Goal: Information Seeking & Learning: Understand process/instructions

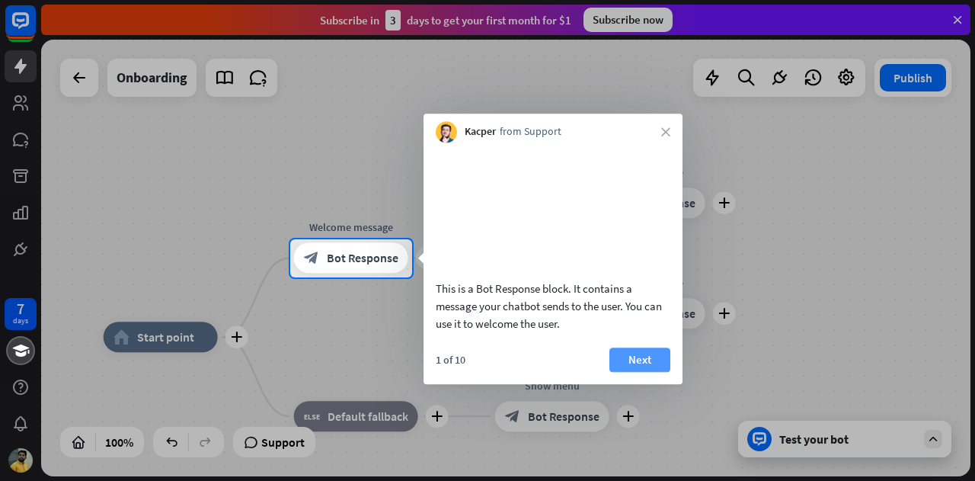
click at [656, 372] on button "Next" at bounding box center [640, 359] width 61 height 24
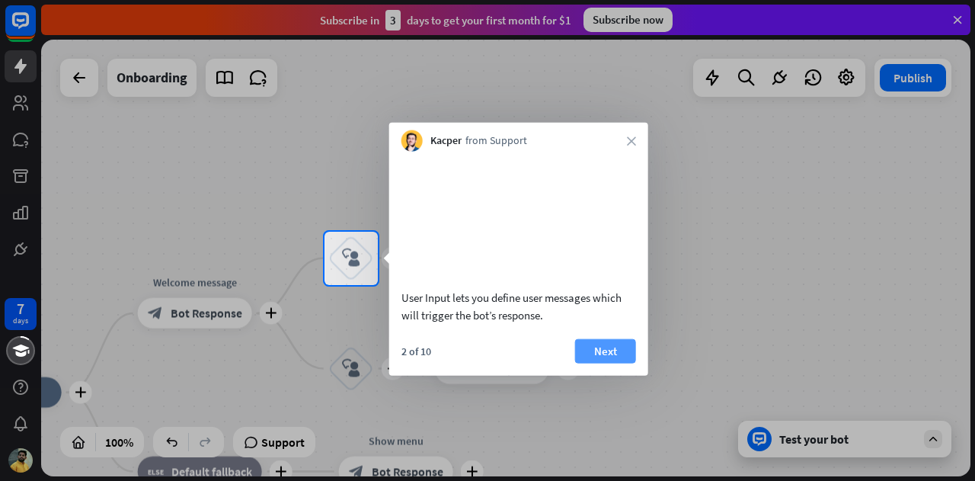
click at [628, 363] on button "Next" at bounding box center [605, 350] width 61 height 24
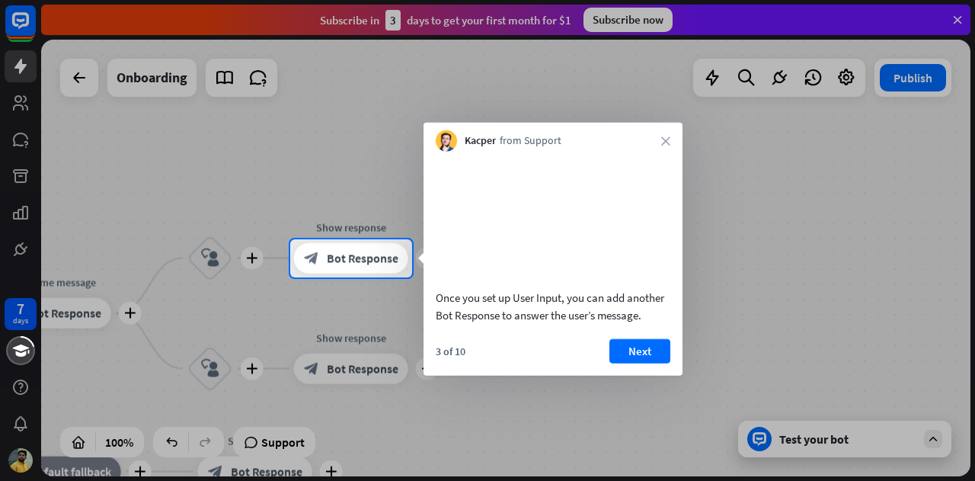
click at [628, 363] on button "Next" at bounding box center [640, 350] width 61 height 24
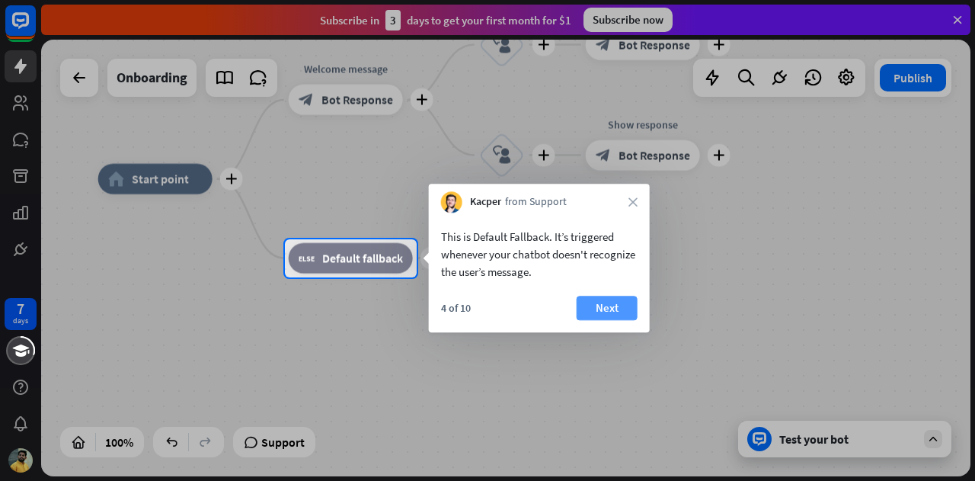
click at [608, 309] on button "Next" at bounding box center [607, 308] width 61 height 24
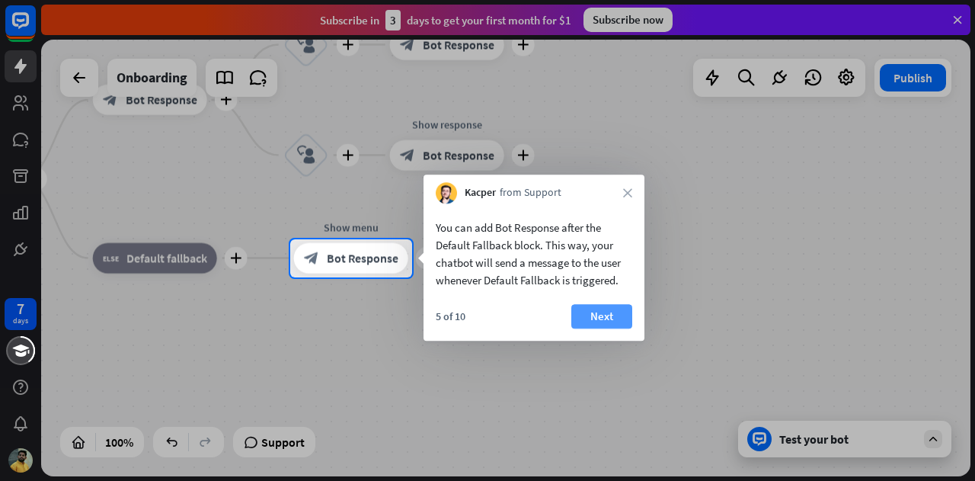
click at [613, 317] on button "Next" at bounding box center [601, 316] width 61 height 24
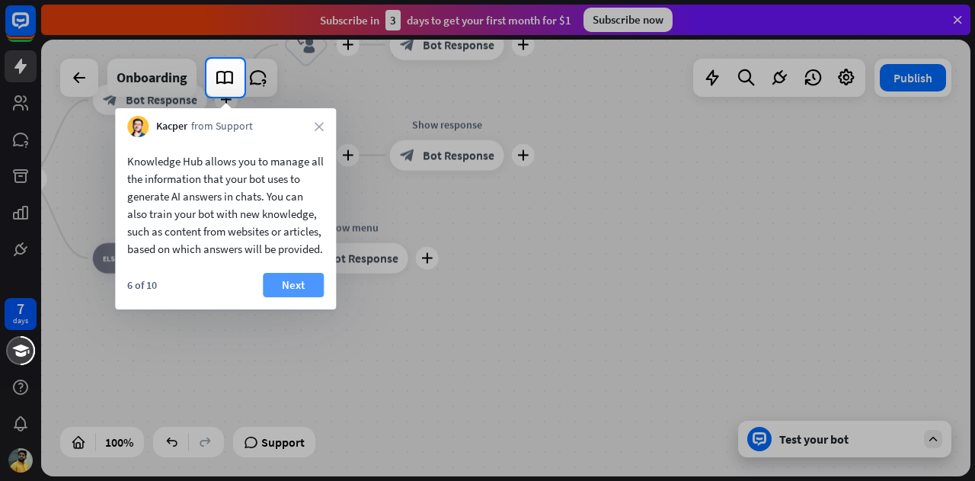
click at [297, 297] on button "Next" at bounding box center [293, 285] width 61 height 24
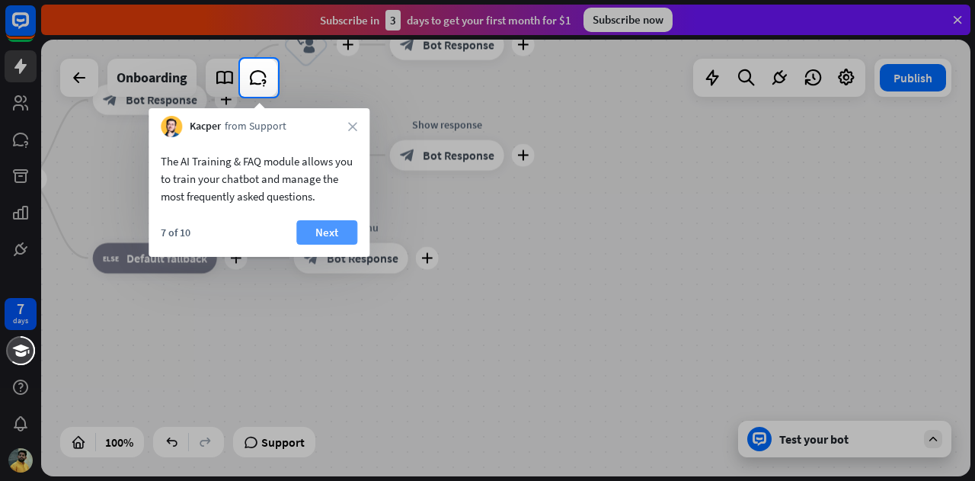
click at [315, 228] on button "Next" at bounding box center [326, 232] width 61 height 24
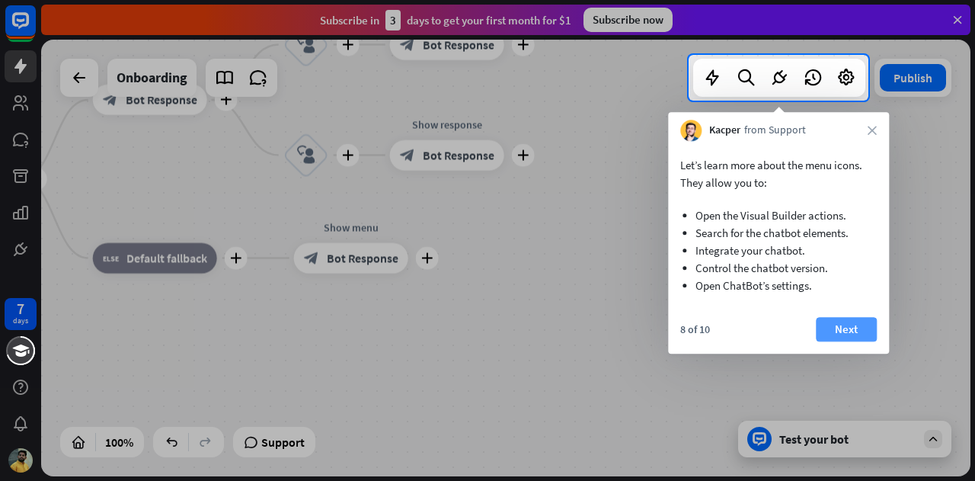
click at [841, 333] on button "Next" at bounding box center [846, 329] width 61 height 24
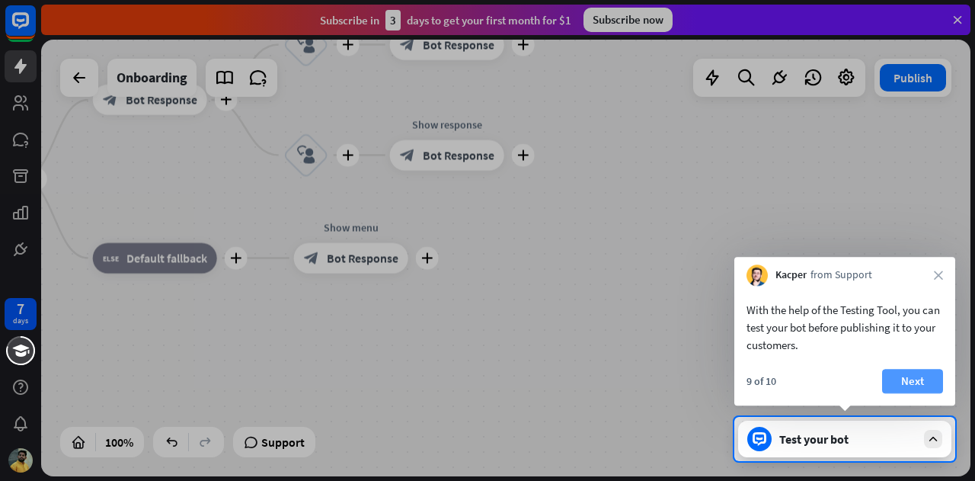
click at [914, 379] on button "Next" at bounding box center [912, 381] width 61 height 24
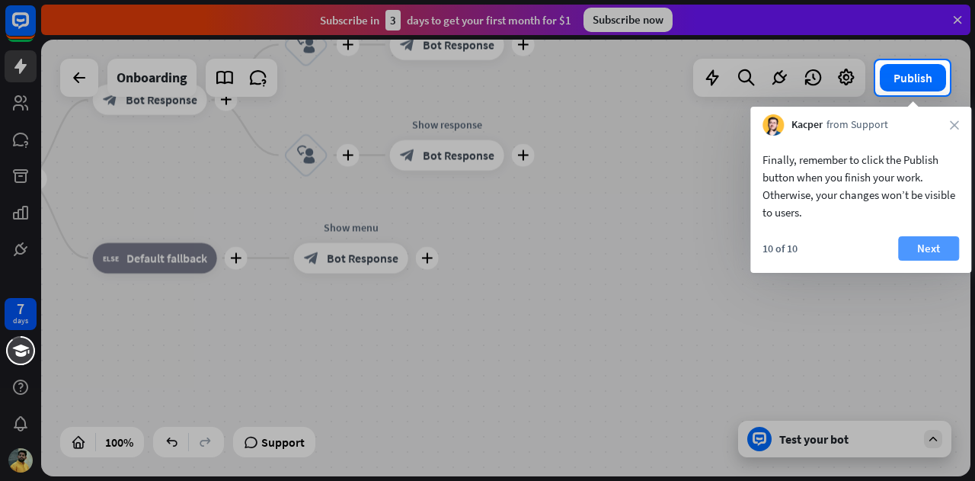
click at [923, 245] on button "Next" at bounding box center [928, 248] width 61 height 24
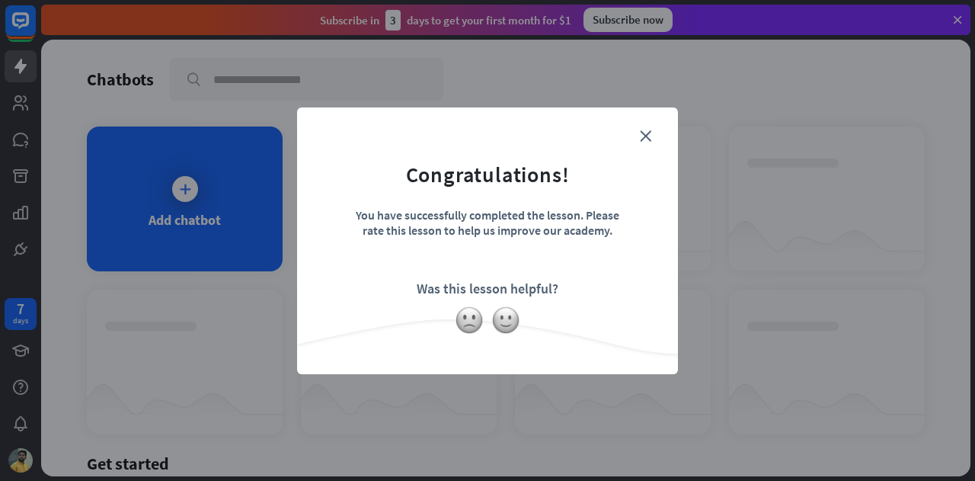
click at [634, 134] on form "Congratulations! You have successfully completed the lesson. Please rate this l…" at bounding box center [487, 217] width 343 height 182
click at [644, 136] on icon "close" at bounding box center [645, 135] width 11 height 11
